Goal: Transaction & Acquisition: Subscribe to service/newsletter

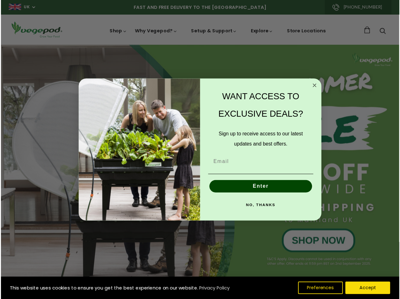
scroll to position [0, 1537]
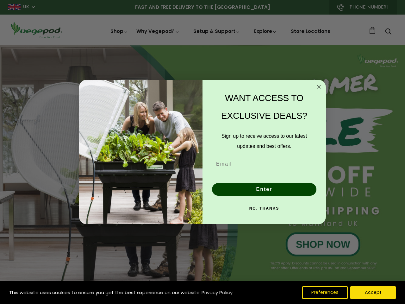
click at [203, 152] on div "WANT ACCESS TO EXCLUSIVE DEALS? Sign up to receive access to our latest updates…" at bounding box center [261, 152] width 117 height 132
click at [319, 87] on icon "Close dialog" at bounding box center [319, 86] width 3 height 3
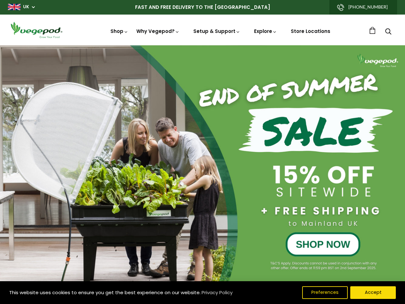
click at [264, 198] on button "Enter" at bounding box center [264, 204] width 104 height 13
click at [264, 213] on div "NO, THANKS" at bounding box center [264, 222] width 111 height 19
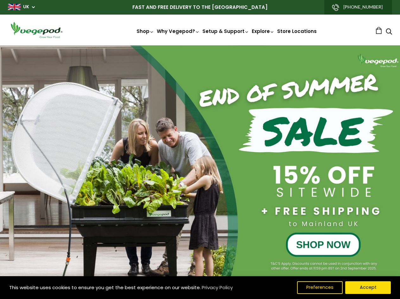
scroll to position [0, 284]
